Goal: Transaction & Acquisition: Purchase product/service

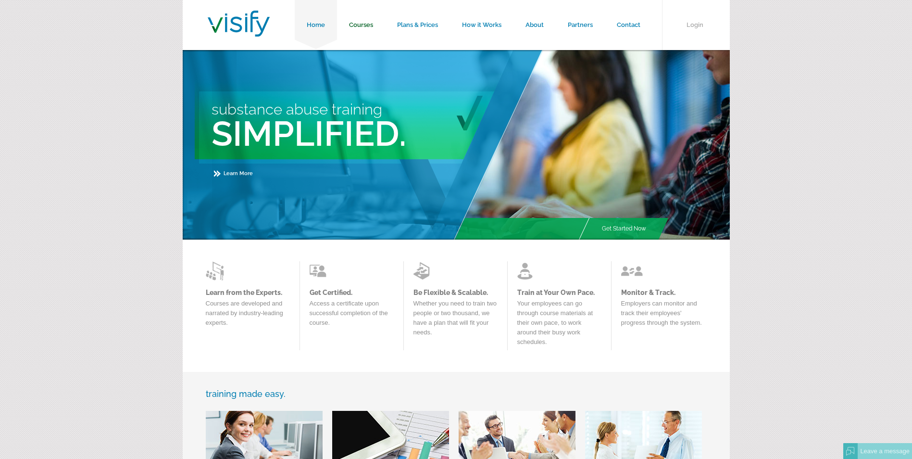
click at [361, 26] on link "Courses" at bounding box center [361, 25] width 48 height 50
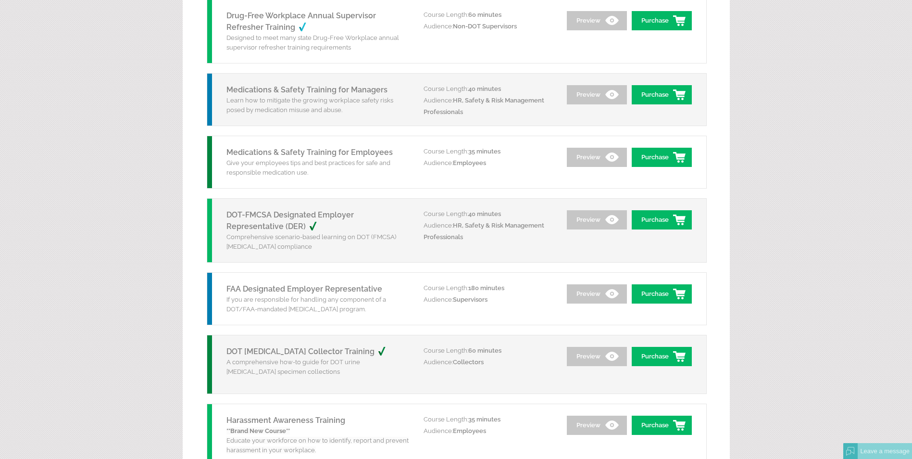
scroll to position [1009, 0]
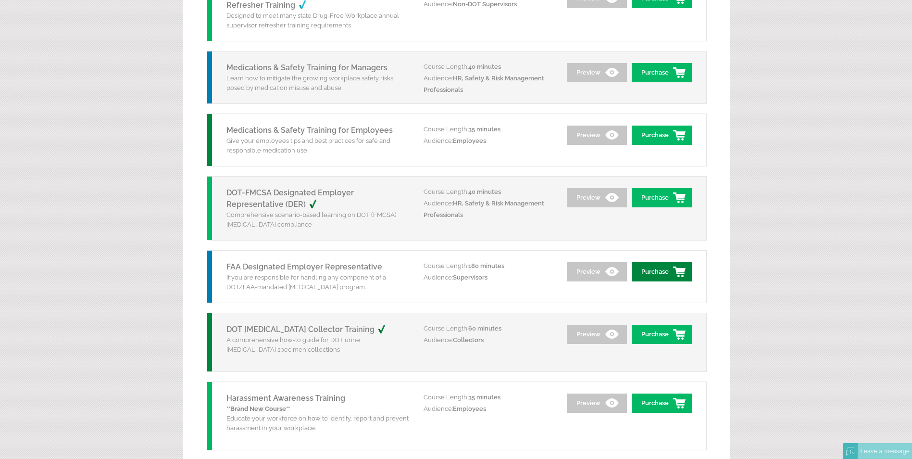
click at [653, 268] on link "Purchase" at bounding box center [662, 271] width 60 height 19
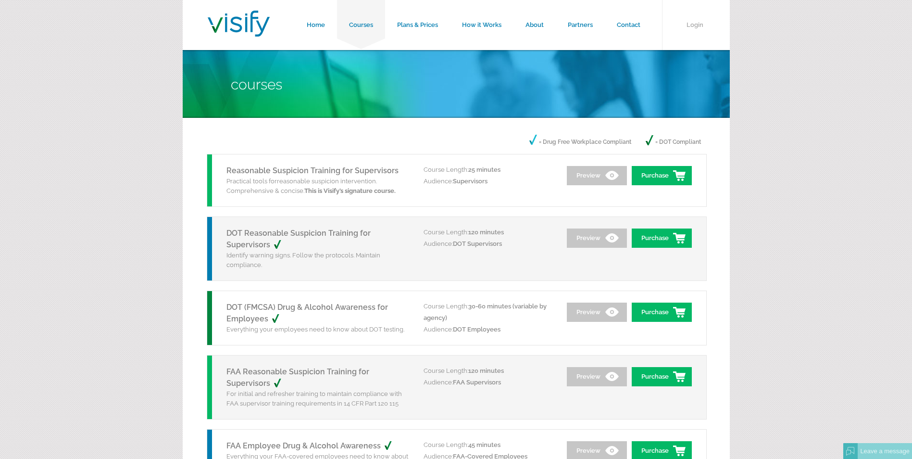
scroll to position [1009, 0]
